Goal: Transaction & Acquisition: Obtain resource

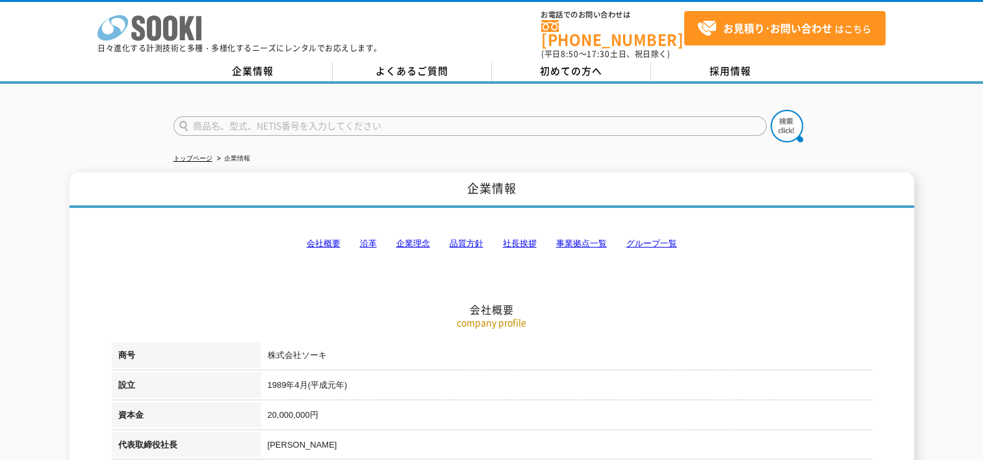
click at [144, 24] on icon "株式会社 ソーキ" at bounding box center [149, 28] width 104 height 26
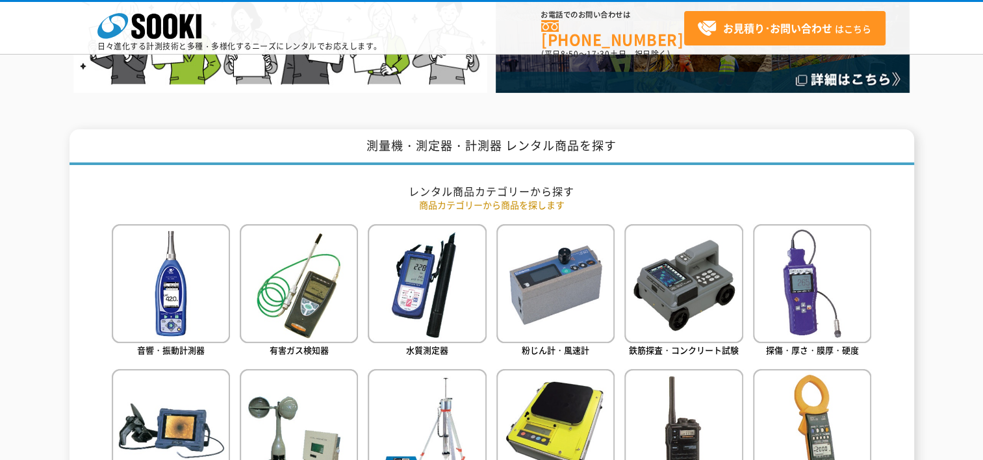
scroll to position [520, 0]
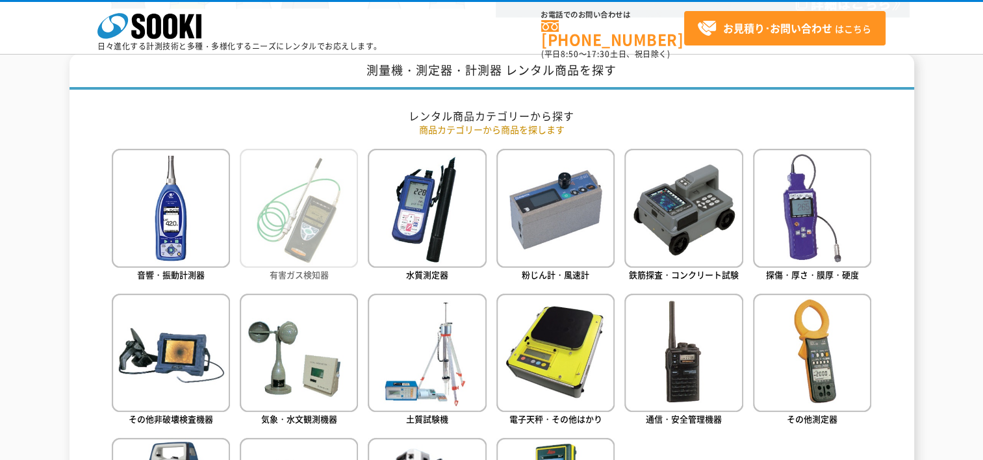
click at [309, 187] on img at bounding box center [299, 208] width 118 height 118
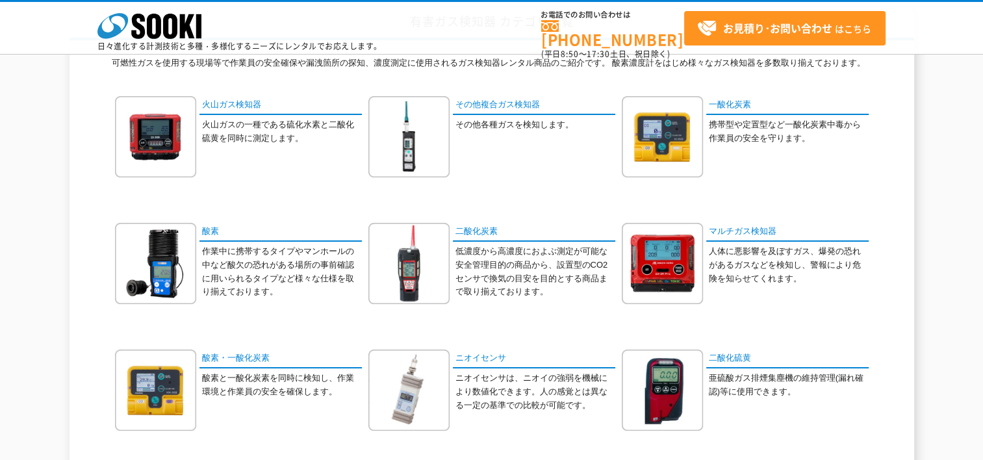
scroll to position [130, 0]
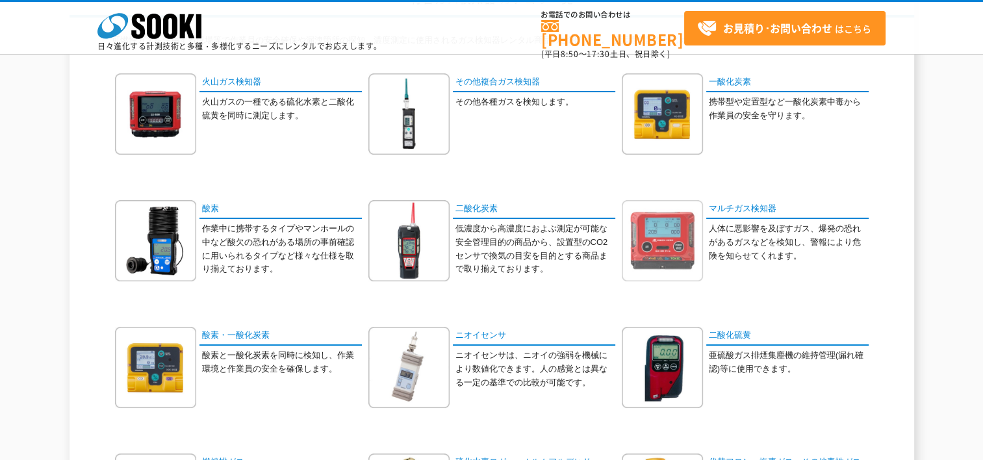
click at [691, 250] on img at bounding box center [662, 240] width 81 height 81
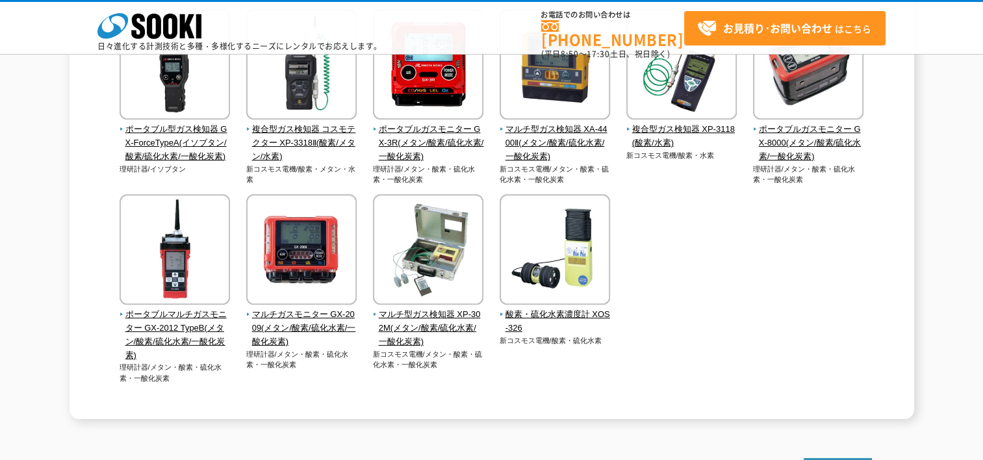
scroll to position [325, 0]
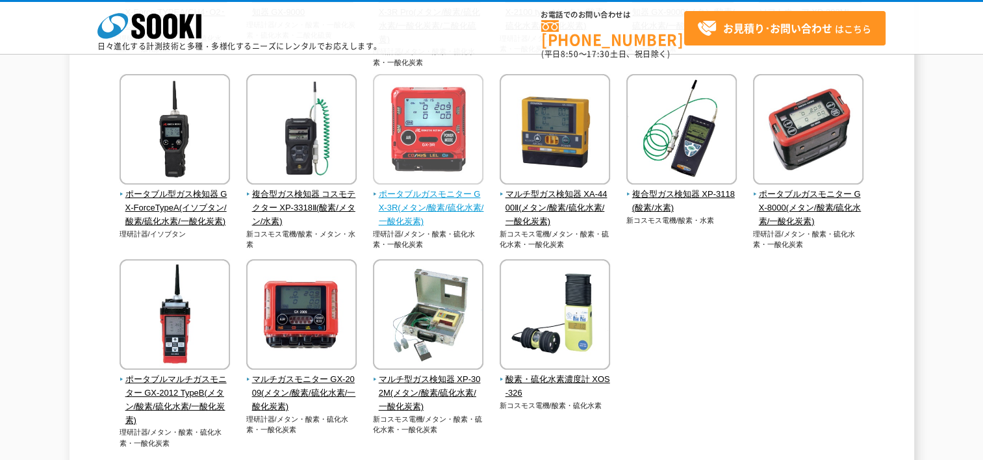
click at [456, 207] on span "ポータブルガスモニター GX-3R(メタン/酸素/硫化水素/一酸化炭素)" at bounding box center [428, 208] width 111 height 40
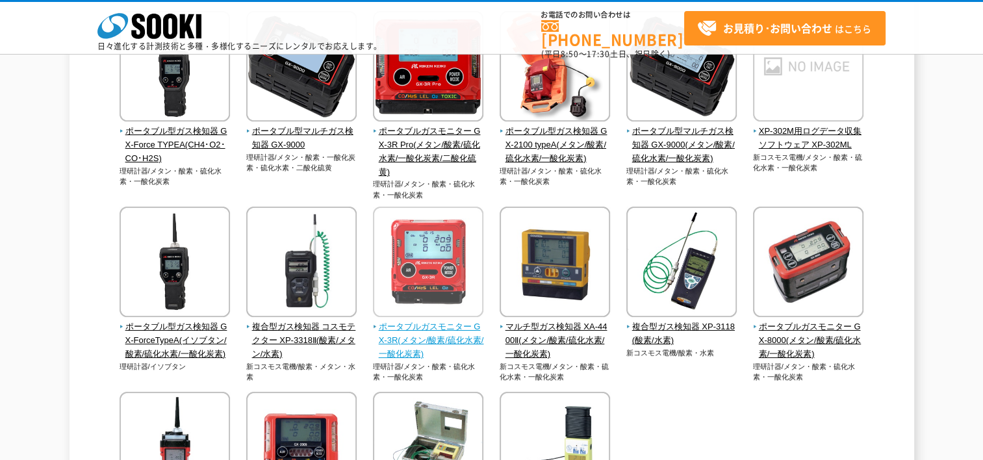
scroll to position [130, 0]
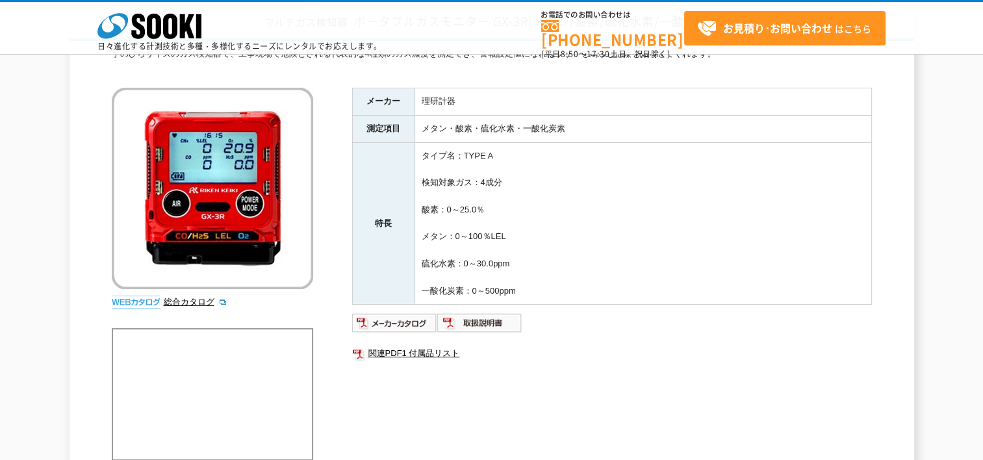
scroll to position [130, 0]
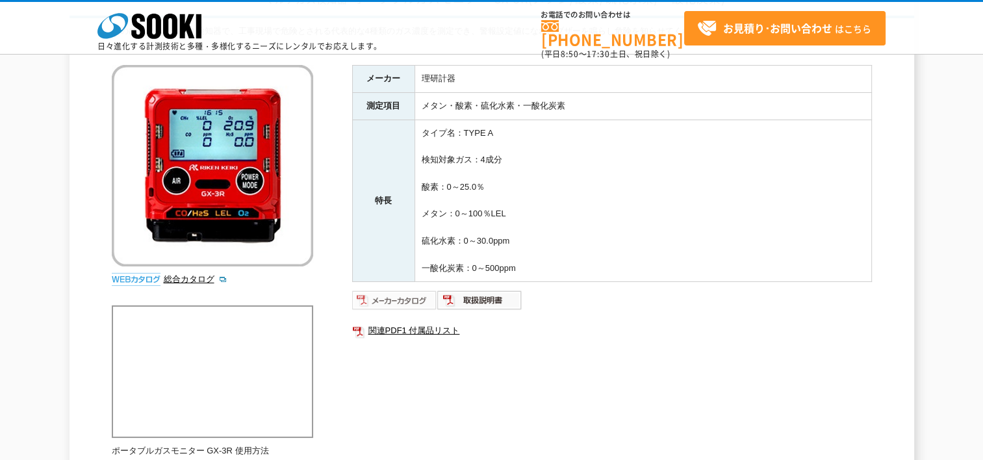
click at [375, 291] on img at bounding box center [394, 300] width 85 height 21
